Goal: Obtain resource: Download file/media

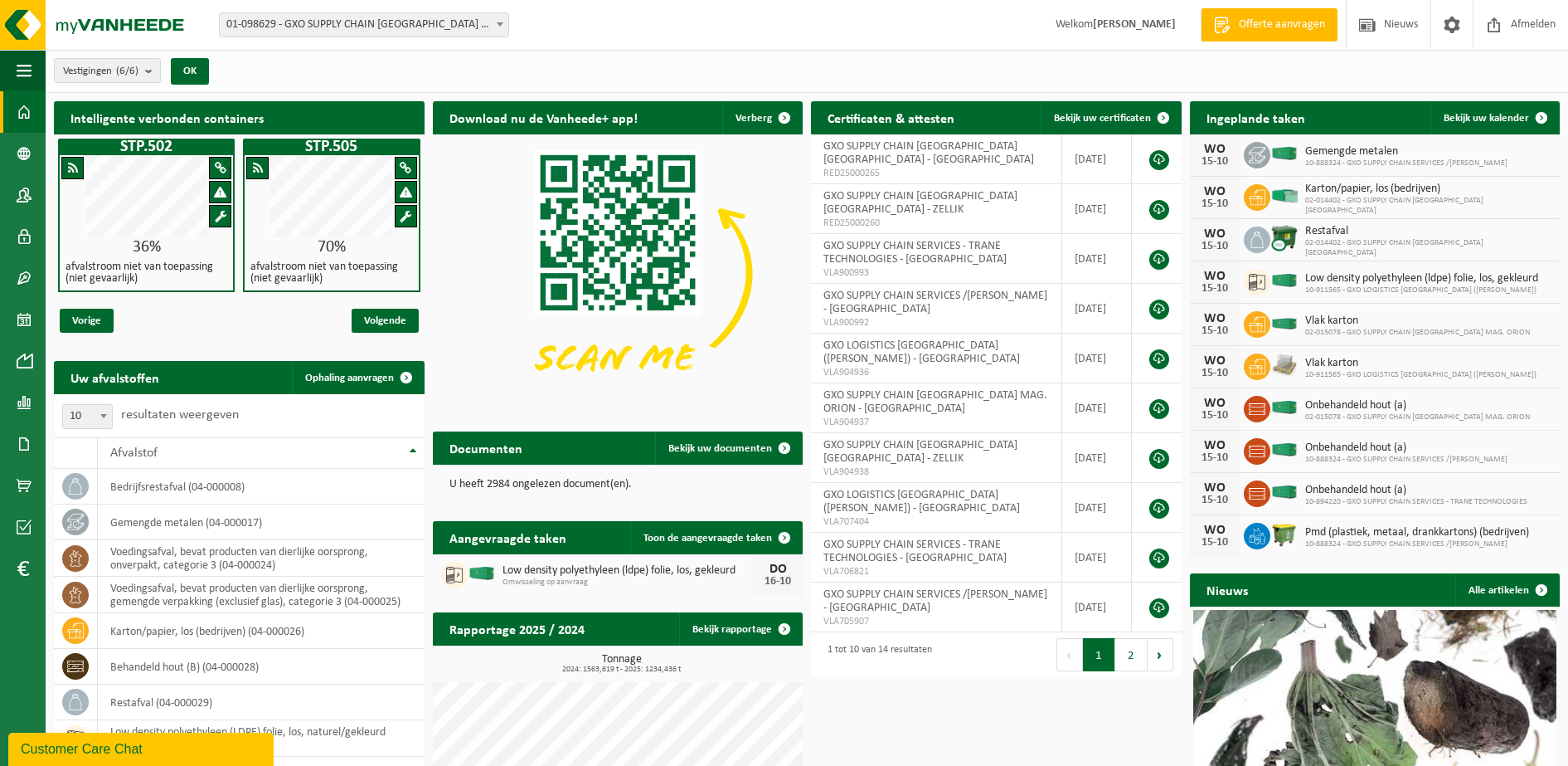
click at [24, 111] on span at bounding box center [24, 112] width 15 height 42
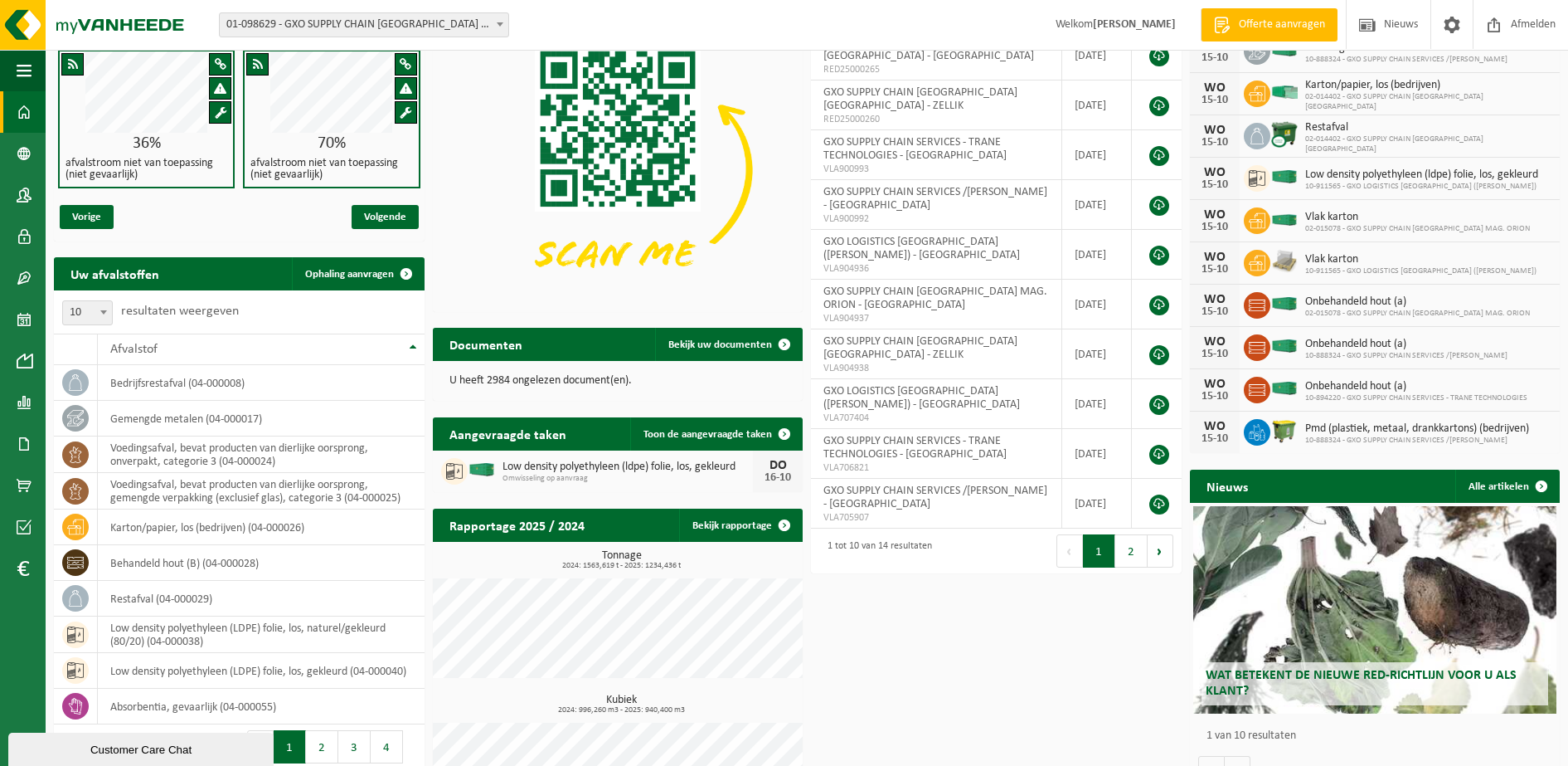
scroll to position [176, 0]
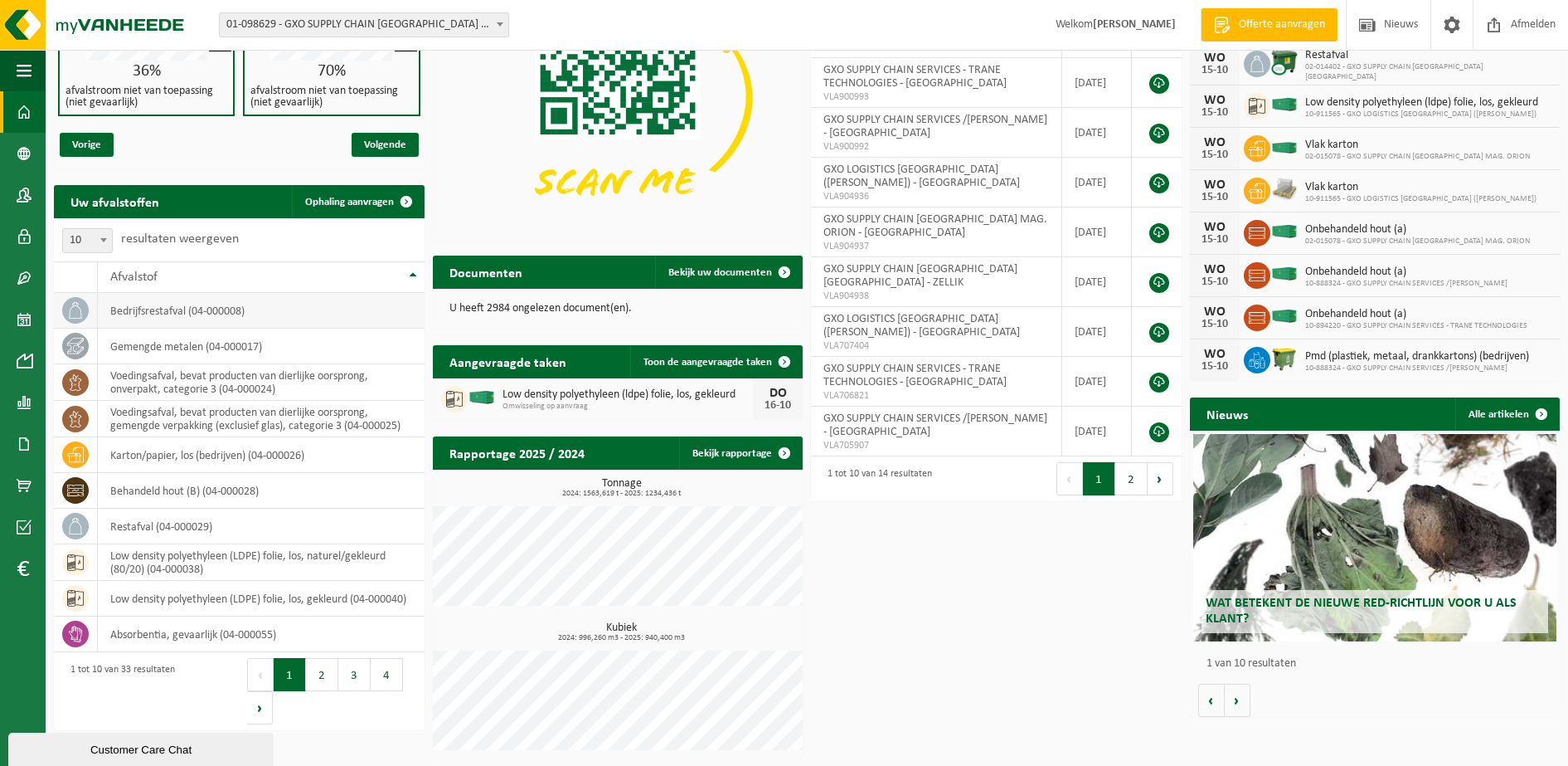
click at [212, 313] on td "bedrijfsrestafval (04-000008)" at bounding box center [261, 311] width 326 height 36
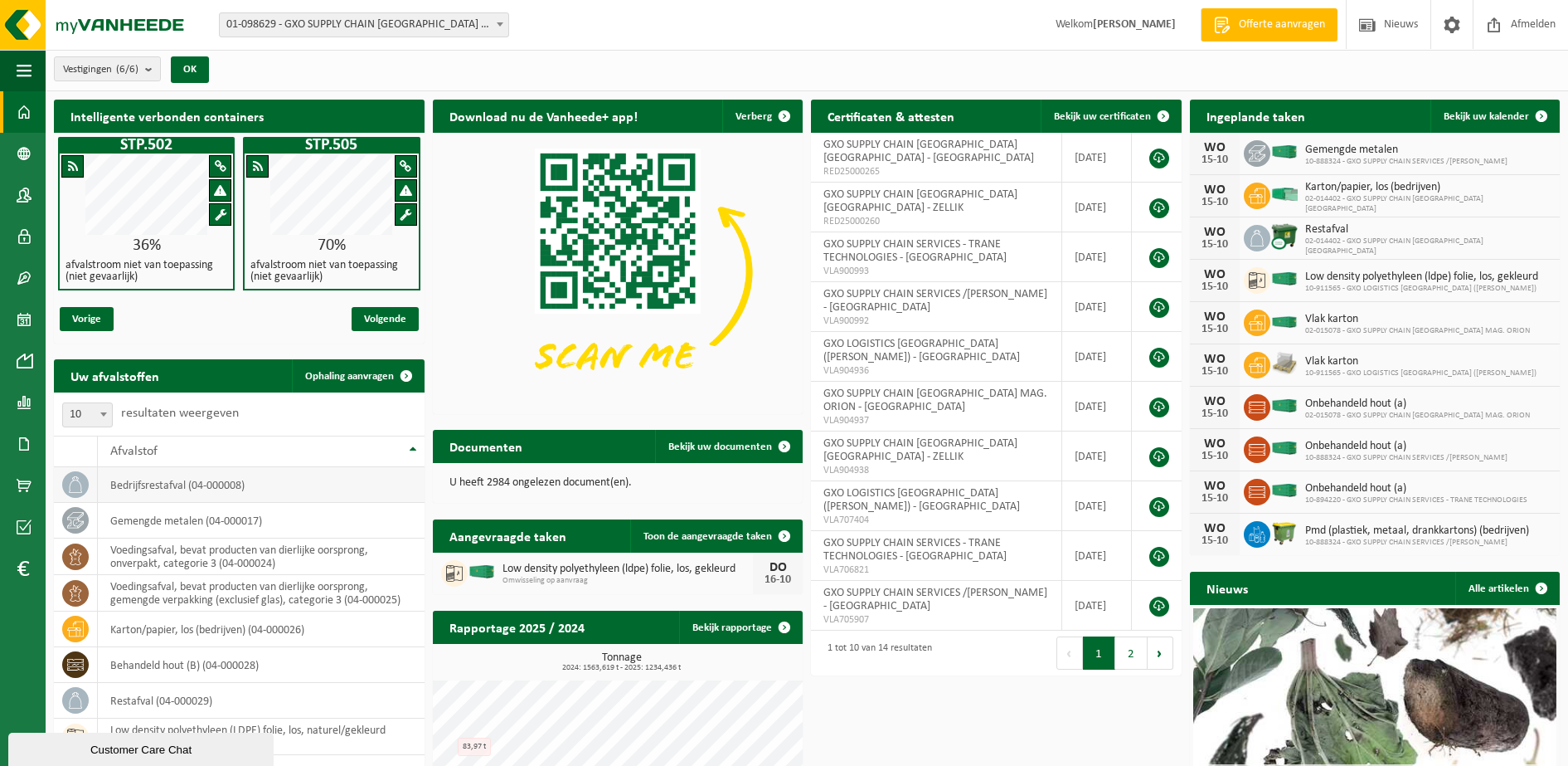
scroll to position [0, 0]
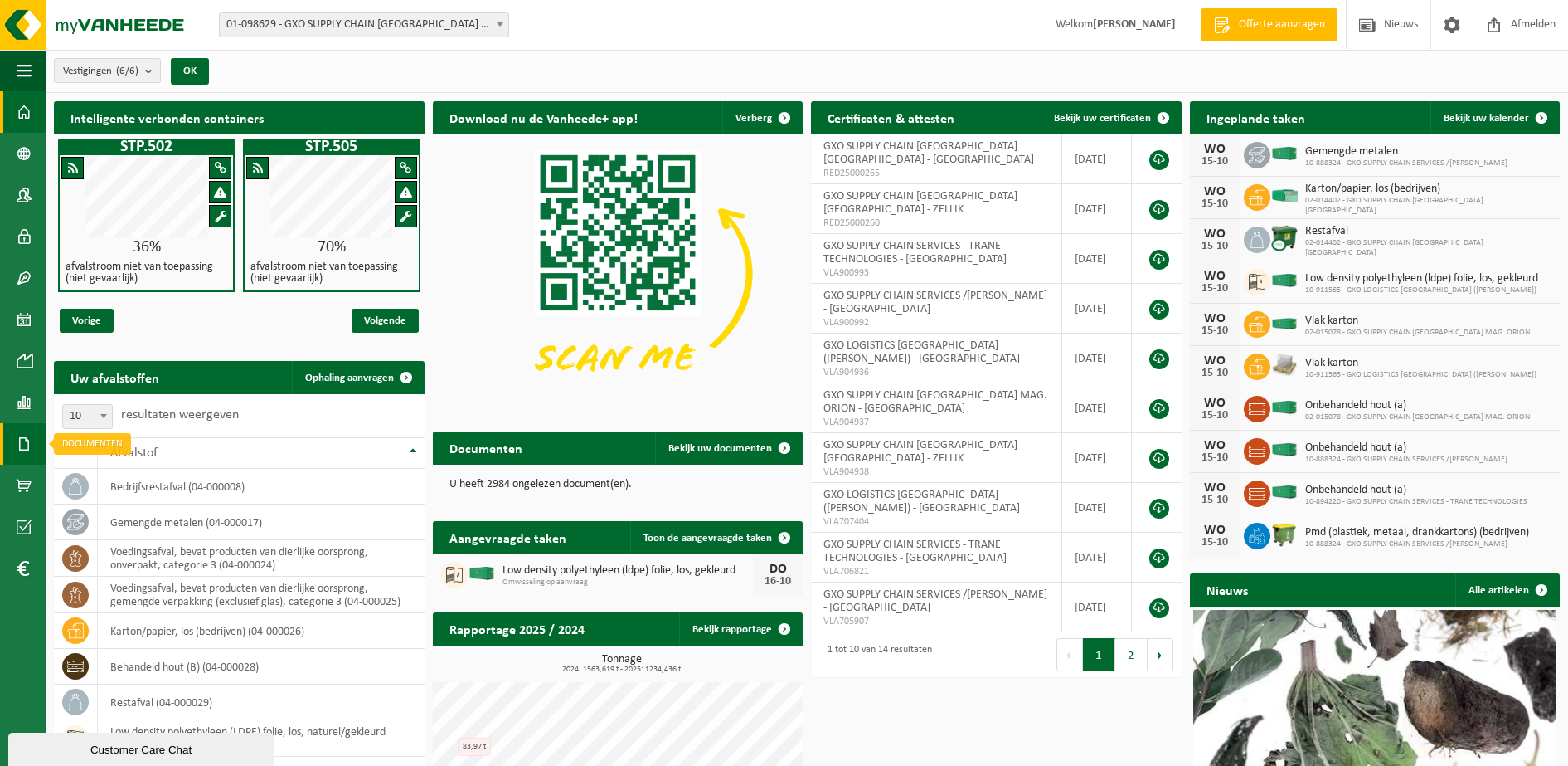
click at [29, 438] on span at bounding box center [24, 444] width 15 height 42
click at [141, 446] on link "Facturen" at bounding box center [114, 442] width 129 height 31
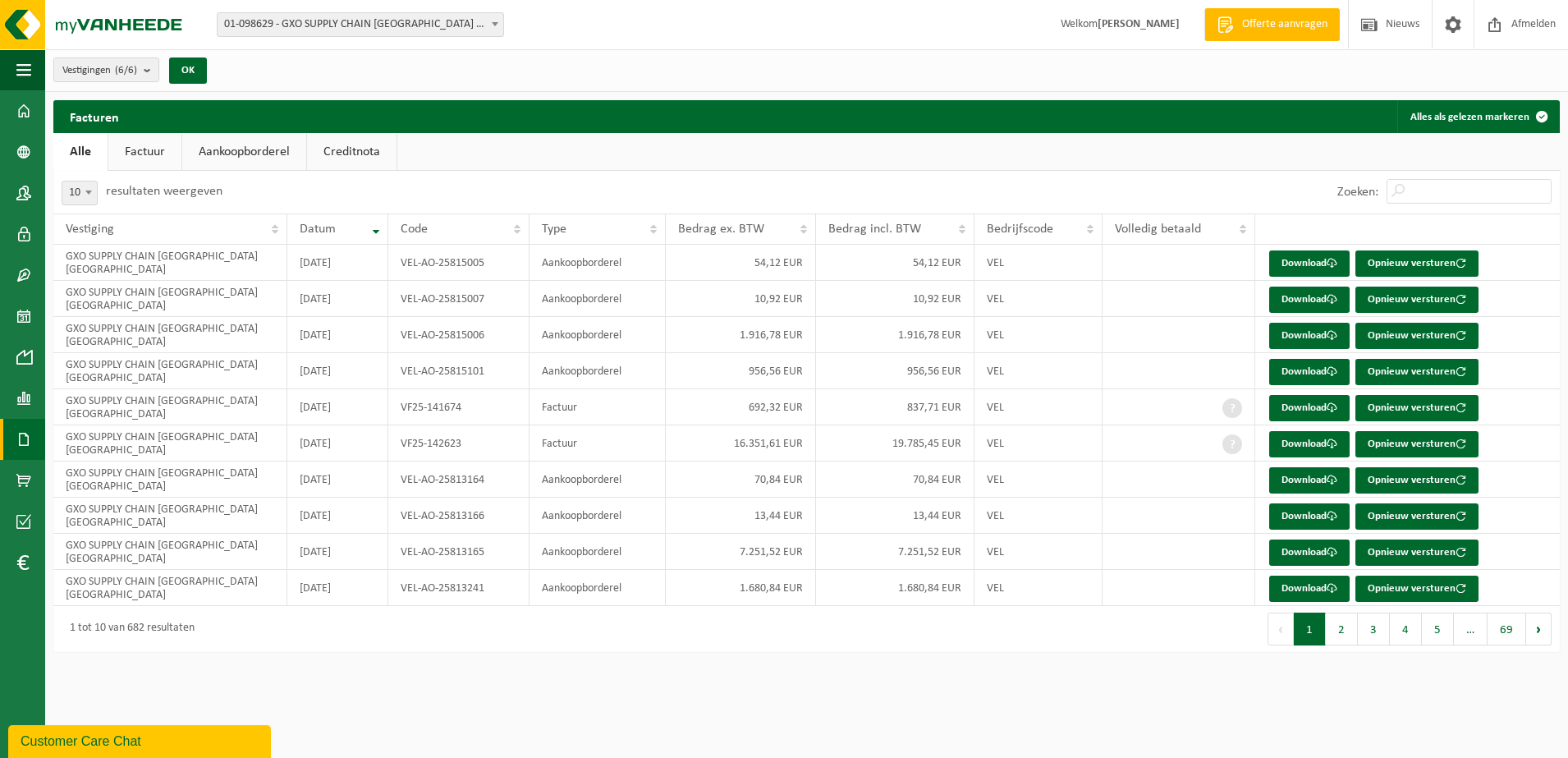
click at [146, 152] on link "Factuur" at bounding box center [145, 152] width 73 height 38
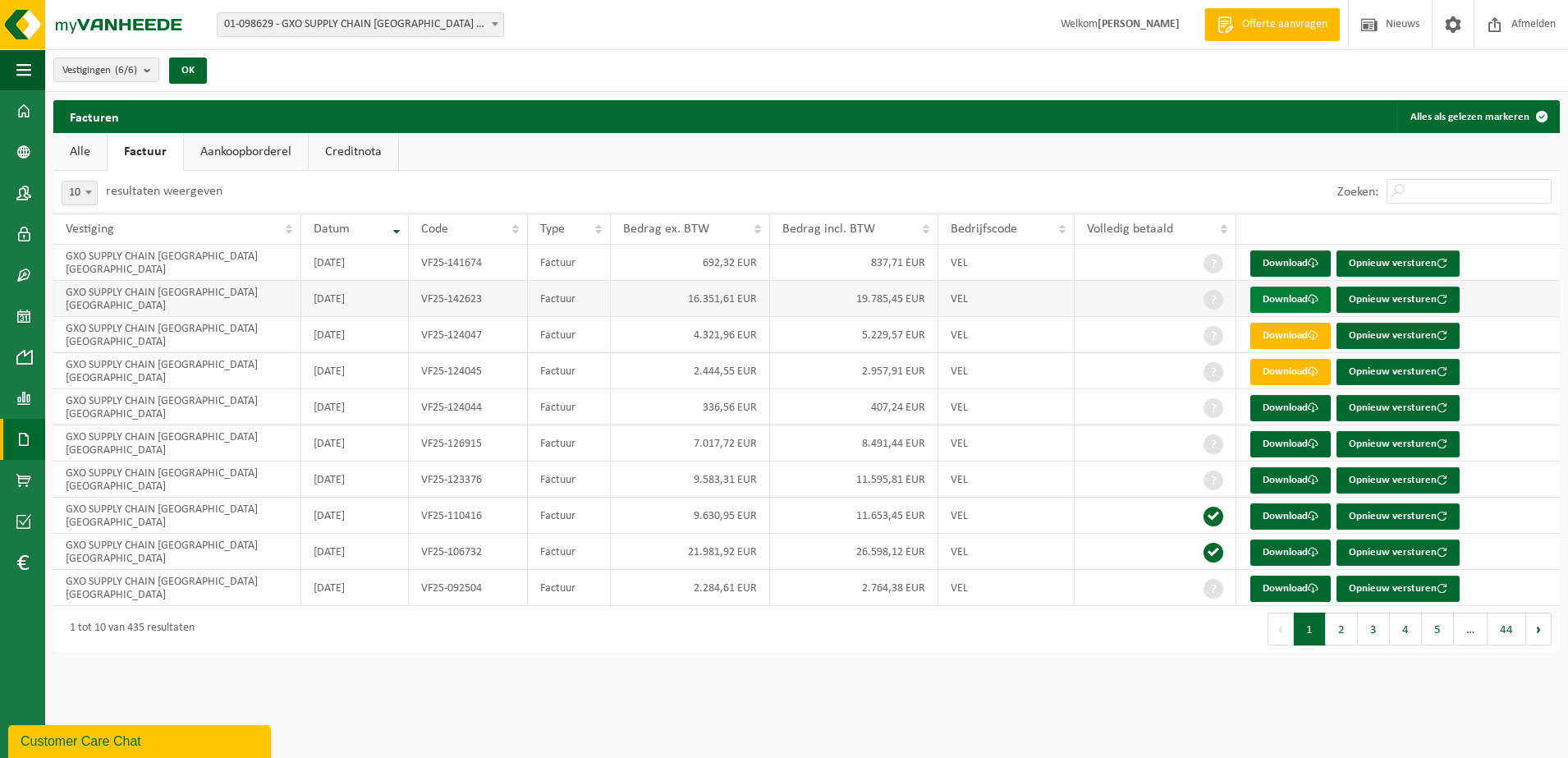
click at [1289, 297] on link "Download" at bounding box center [1290, 300] width 81 height 26
